Goal: Information Seeking & Learning: Check status

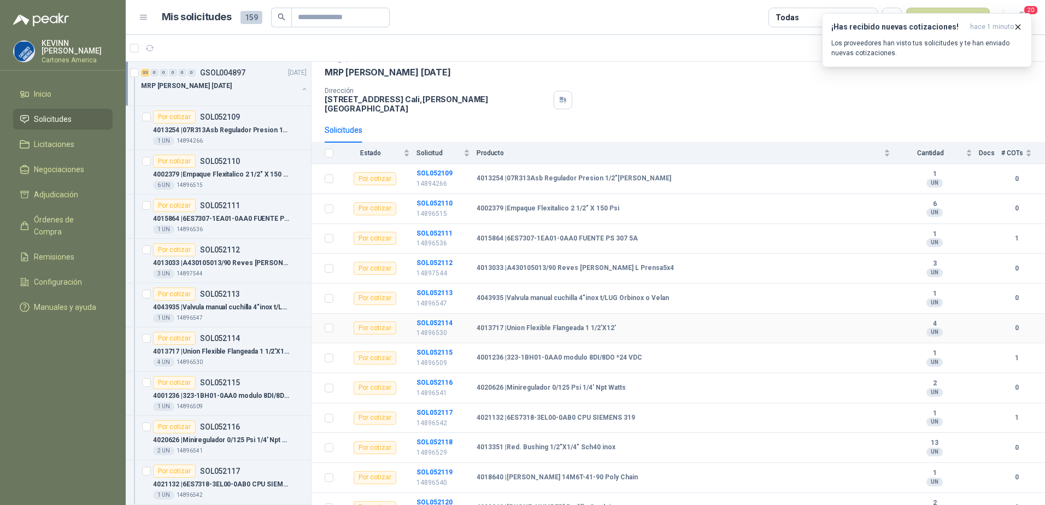
scroll to position [1147, 0]
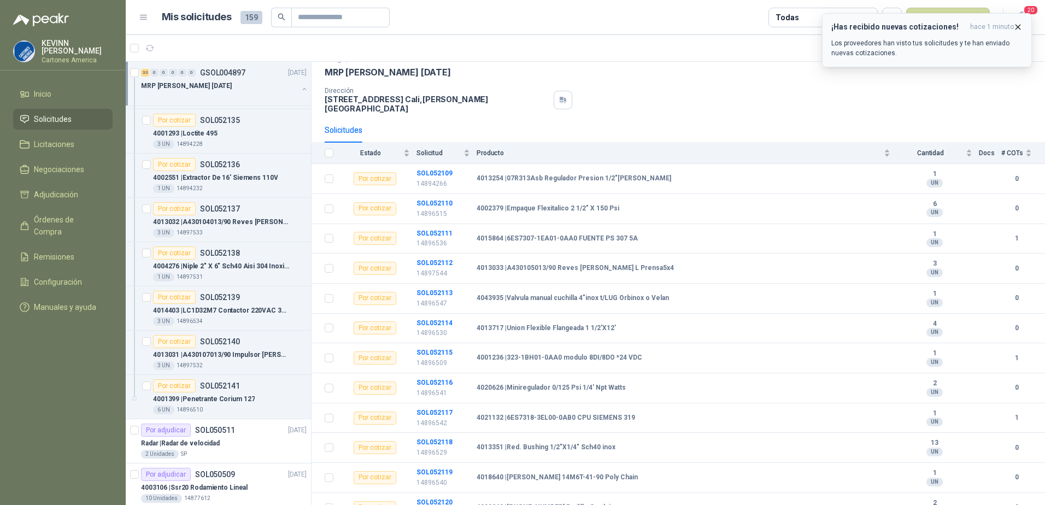
click at [1019, 28] on icon "button" at bounding box center [1017, 26] width 9 height 9
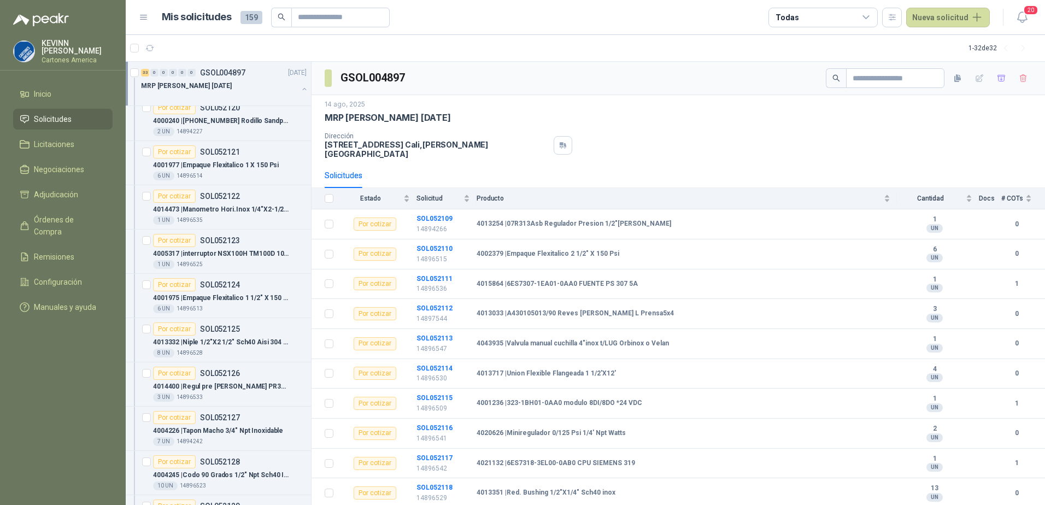
scroll to position [492, 0]
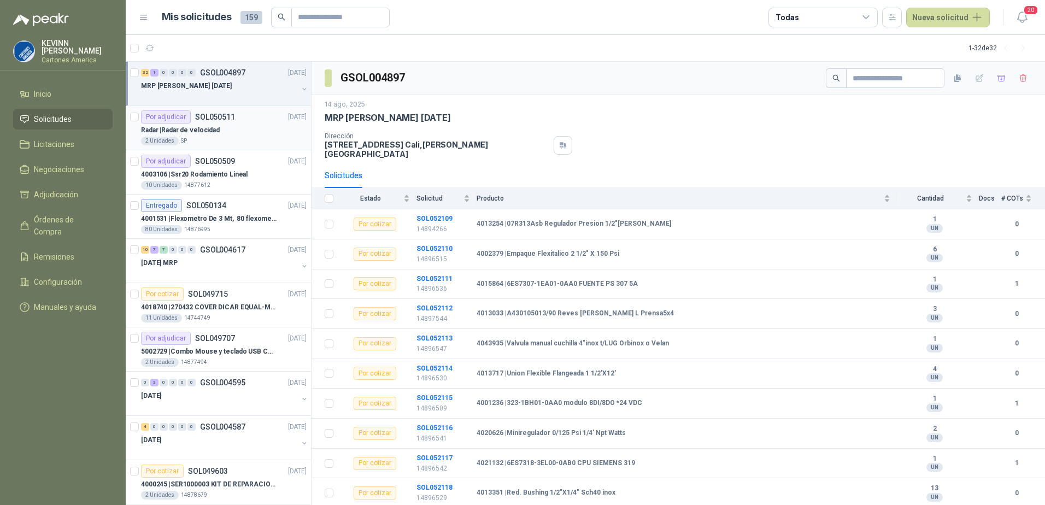
click at [200, 121] on p "SOL050511" at bounding box center [215, 117] width 40 height 8
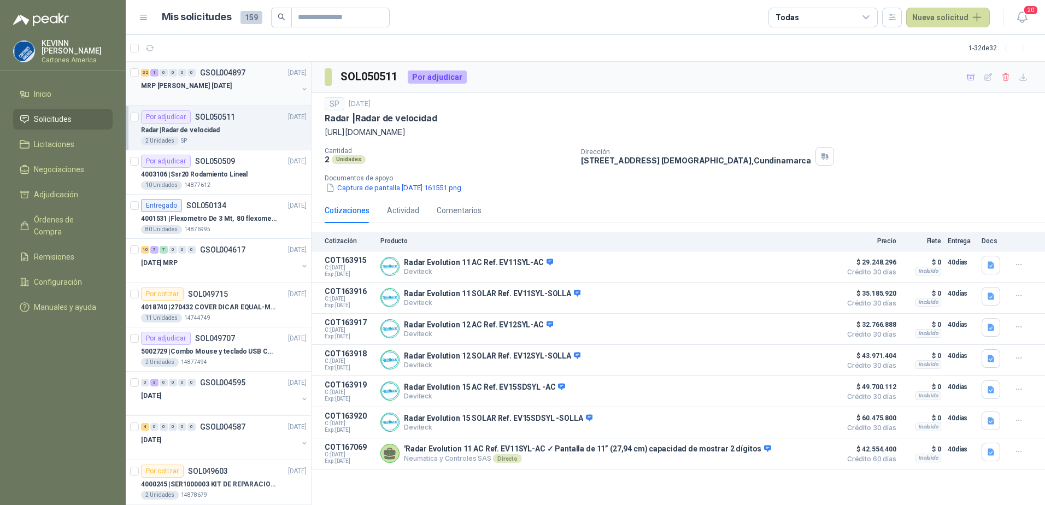
click at [246, 78] on div "32 1 0 0 0 0 GSOL004897 [DATE]" at bounding box center [225, 72] width 168 height 13
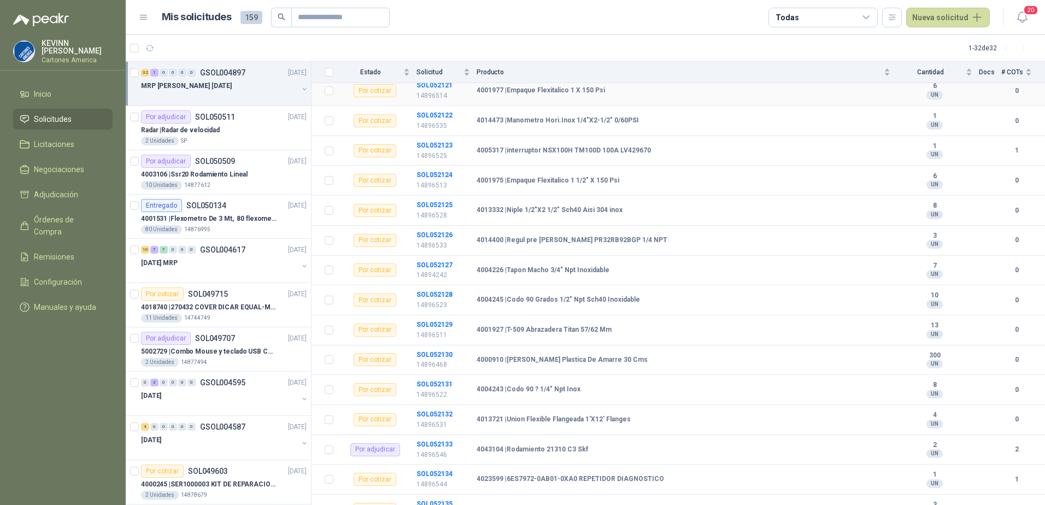
scroll to position [701, 0]
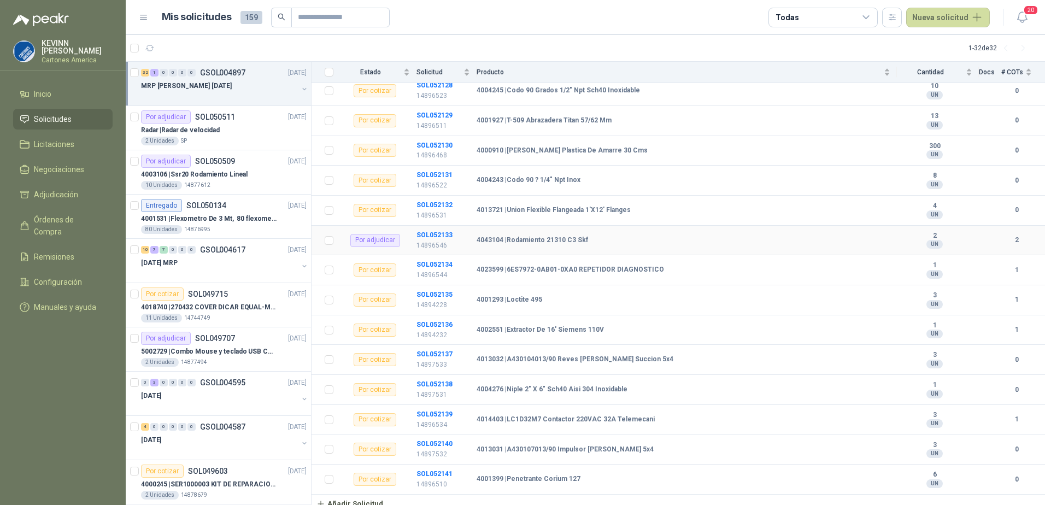
click at [522, 236] on b "4043104 | Rodamiento 21310 C3 Skf" at bounding box center [531, 240] width 111 height 9
click at [516, 236] on b "4043104 | Rodamiento 21310 C3 Skf" at bounding box center [531, 240] width 111 height 9
click at [373, 234] on div "Por adjudicar" at bounding box center [375, 240] width 50 height 13
click at [441, 231] on b "SOL052133" at bounding box center [434, 235] width 36 height 8
